Goal: Navigation & Orientation: Find specific page/section

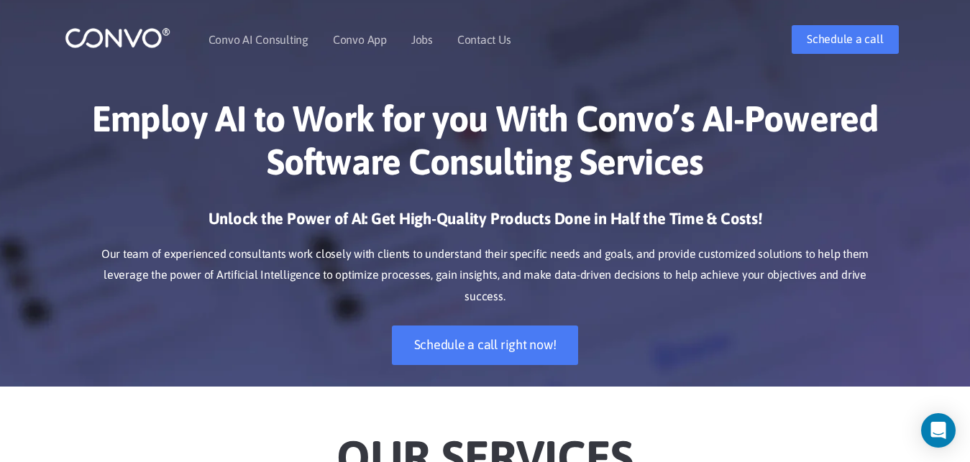
click at [432, 41] on ul "Convo AI Consulting Convo App Convo App Features Jobs Contact Us" at bounding box center [359, 40] width 303 height 62
click at [421, 41] on link "Jobs" at bounding box center [422, 40] width 22 height 12
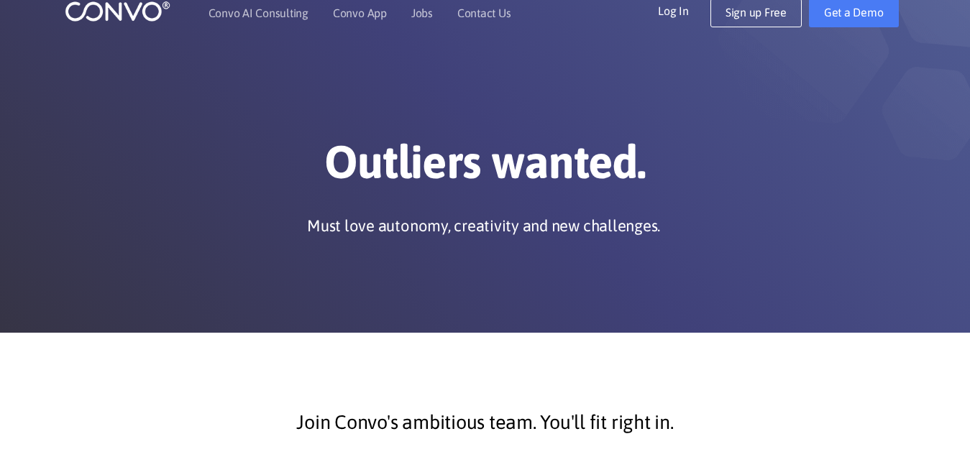
scroll to position [55, 0]
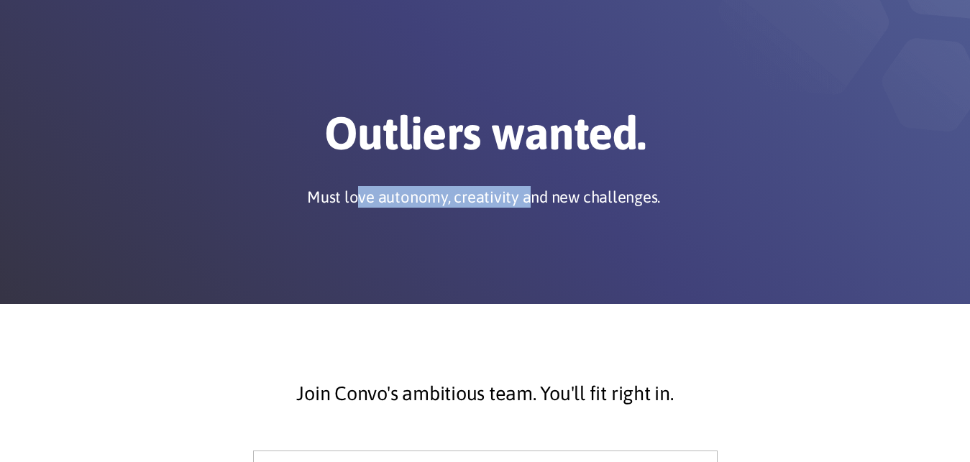
drag, startPoint x: 362, startPoint y: 196, endPoint x: 629, endPoint y: 196, distance: 267.4
click at [629, 196] on p "Must love autonomy, creativity and new challenges." at bounding box center [483, 197] width 353 height 22
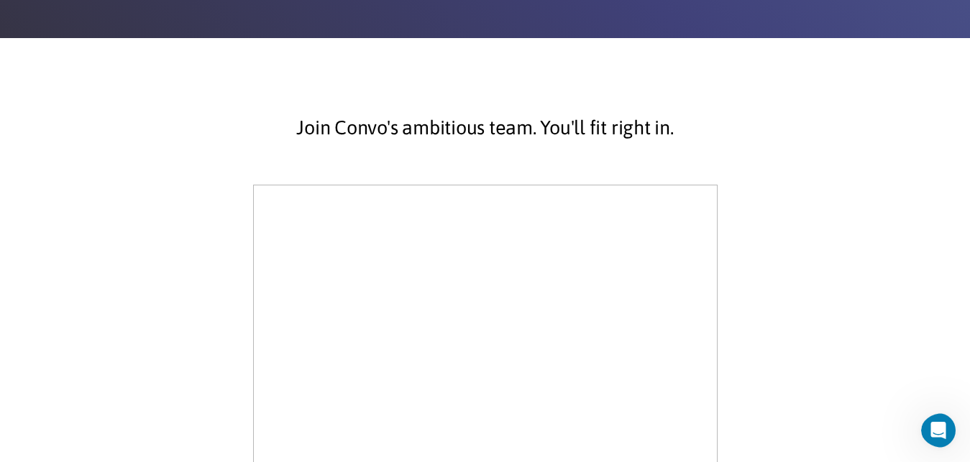
scroll to position [0, 0]
